Goal: Entertainment & Leisure: Browse casually

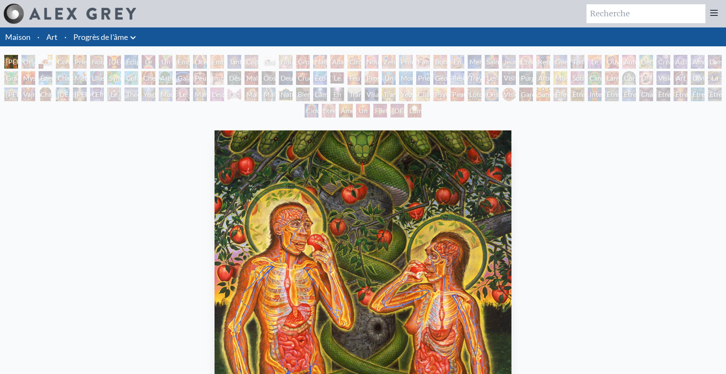
click at [424, 113] on font "Lumière blanche" at bounding box center [422, 115] width 24 height 18
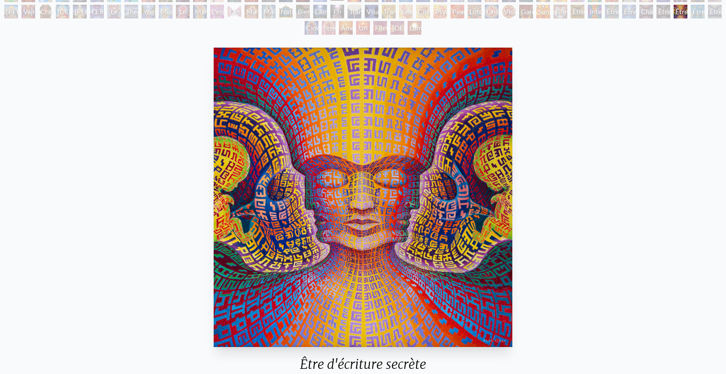
scroll to position [86, 0]
